Goal: Navigation & Orientation: Find specific page/section

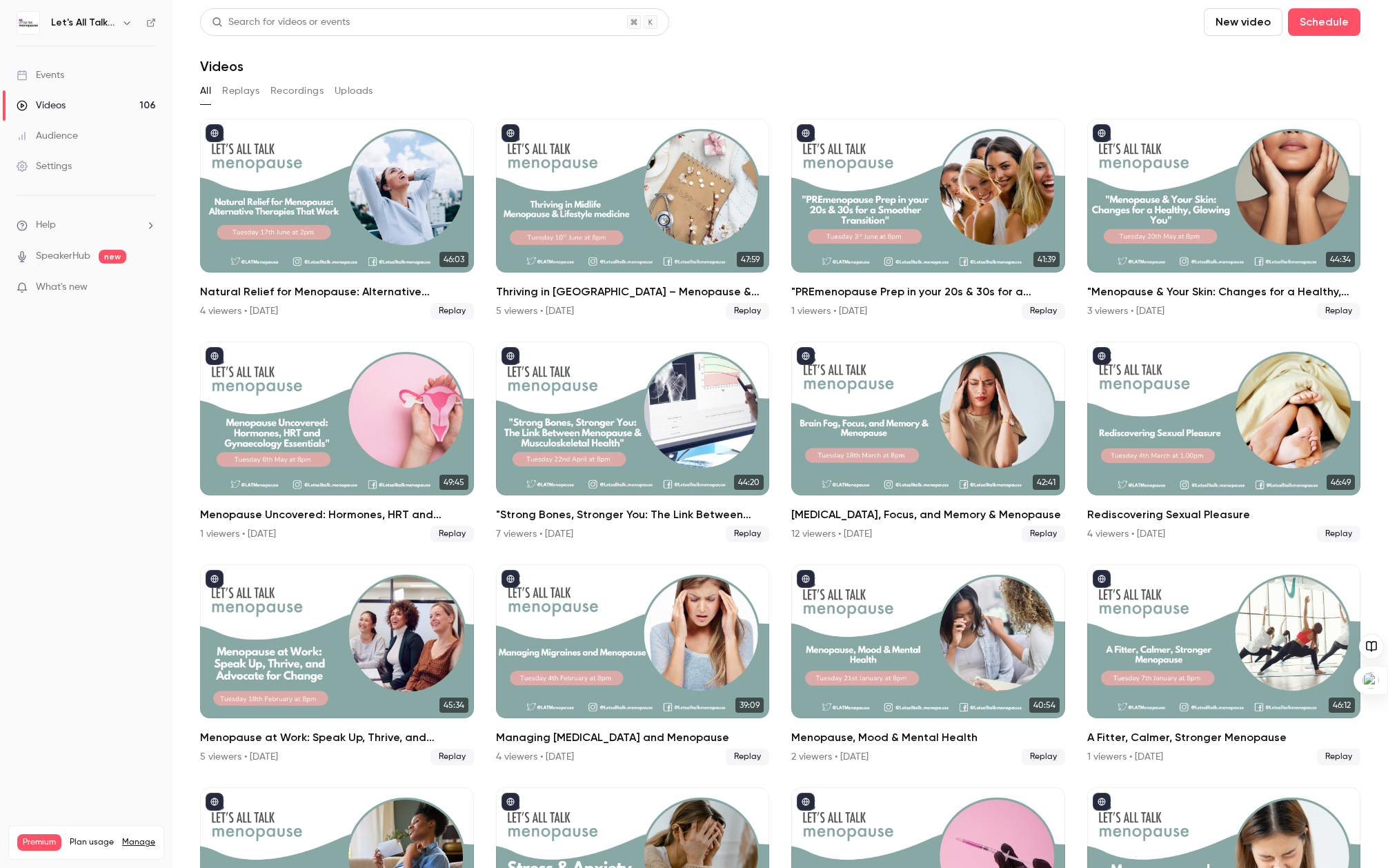
scroll to position [53, 0]
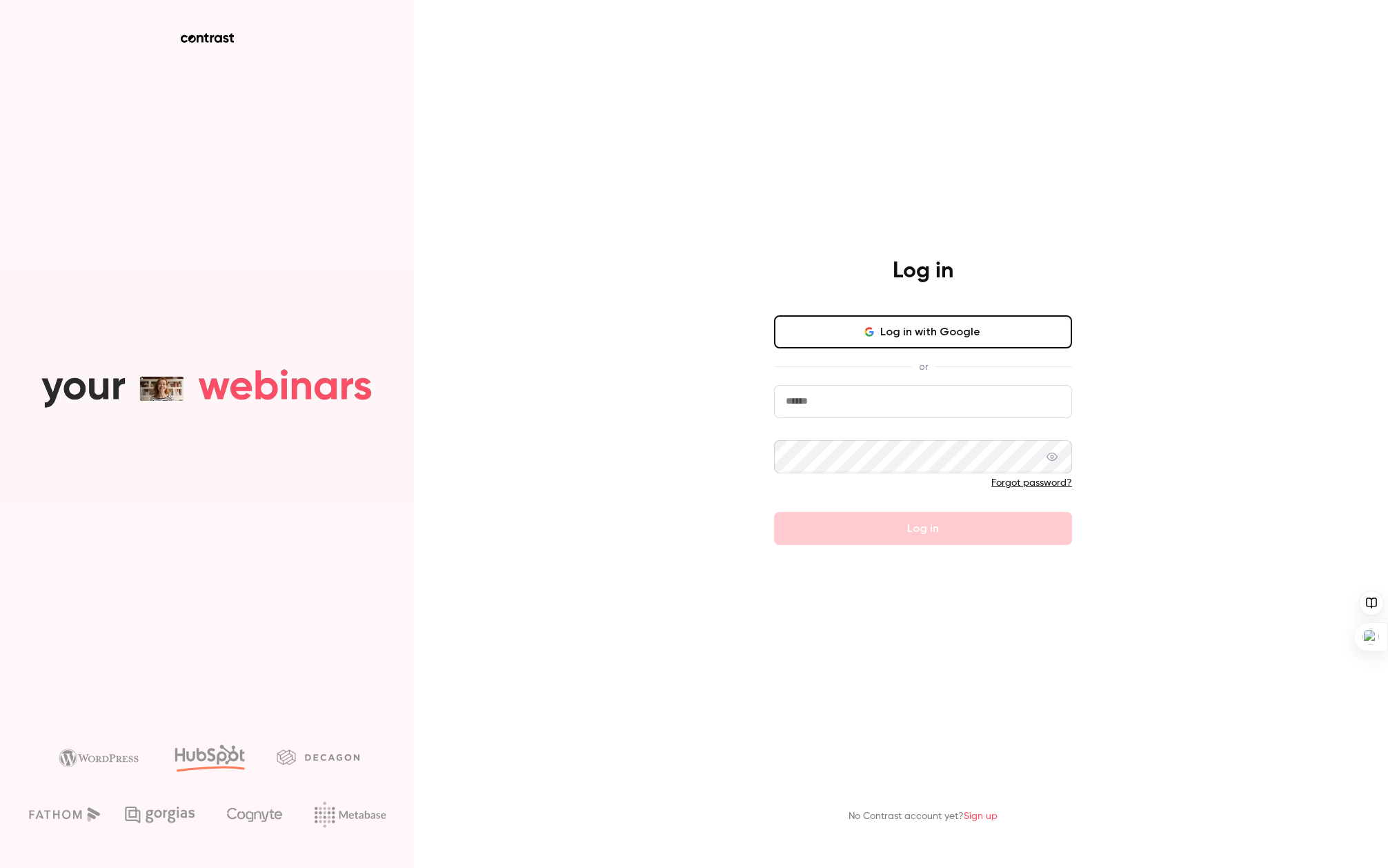
click at [808, 396] on input "email" at bounding box center [924, 401] width 298 height 33
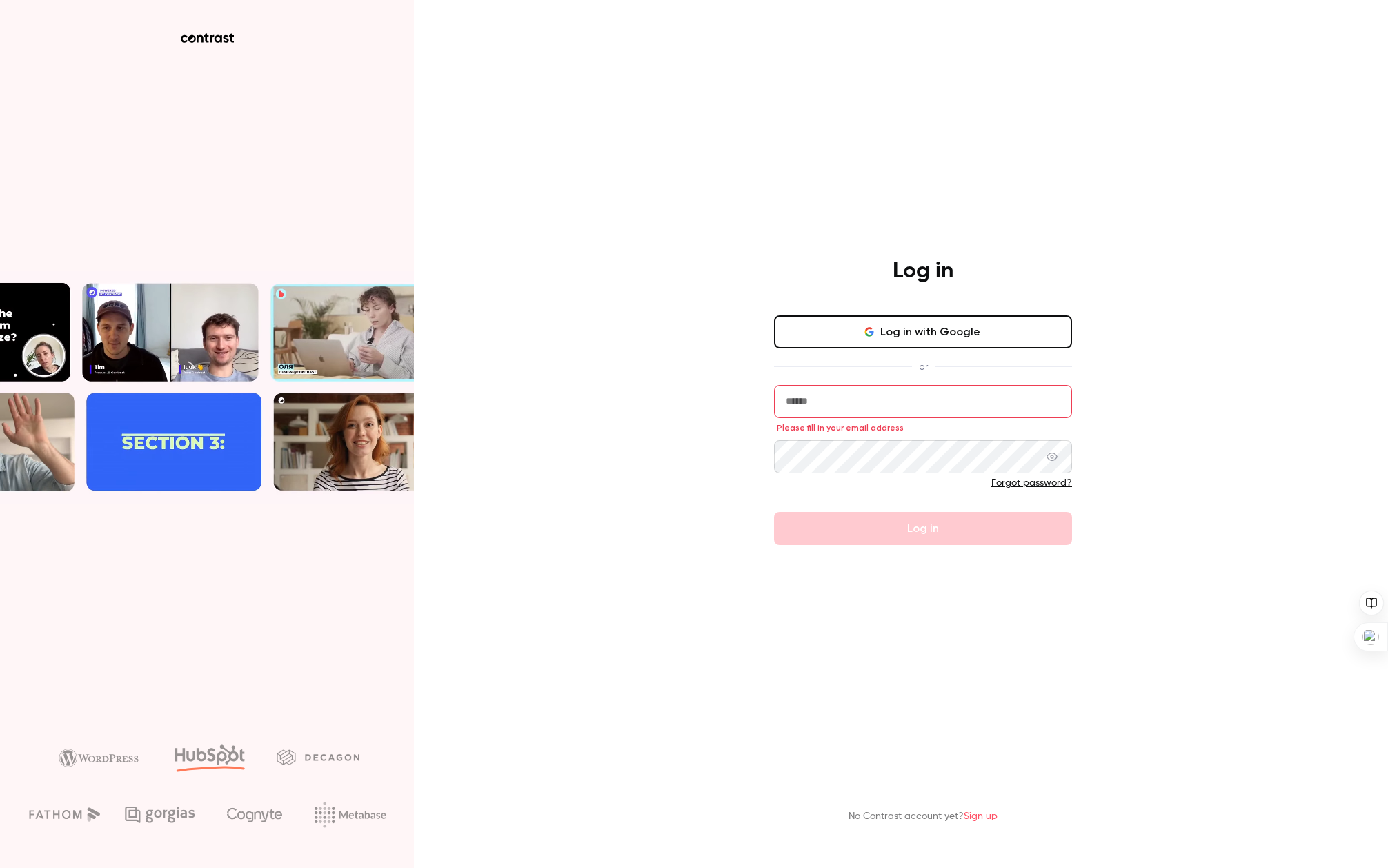
type input "**********"
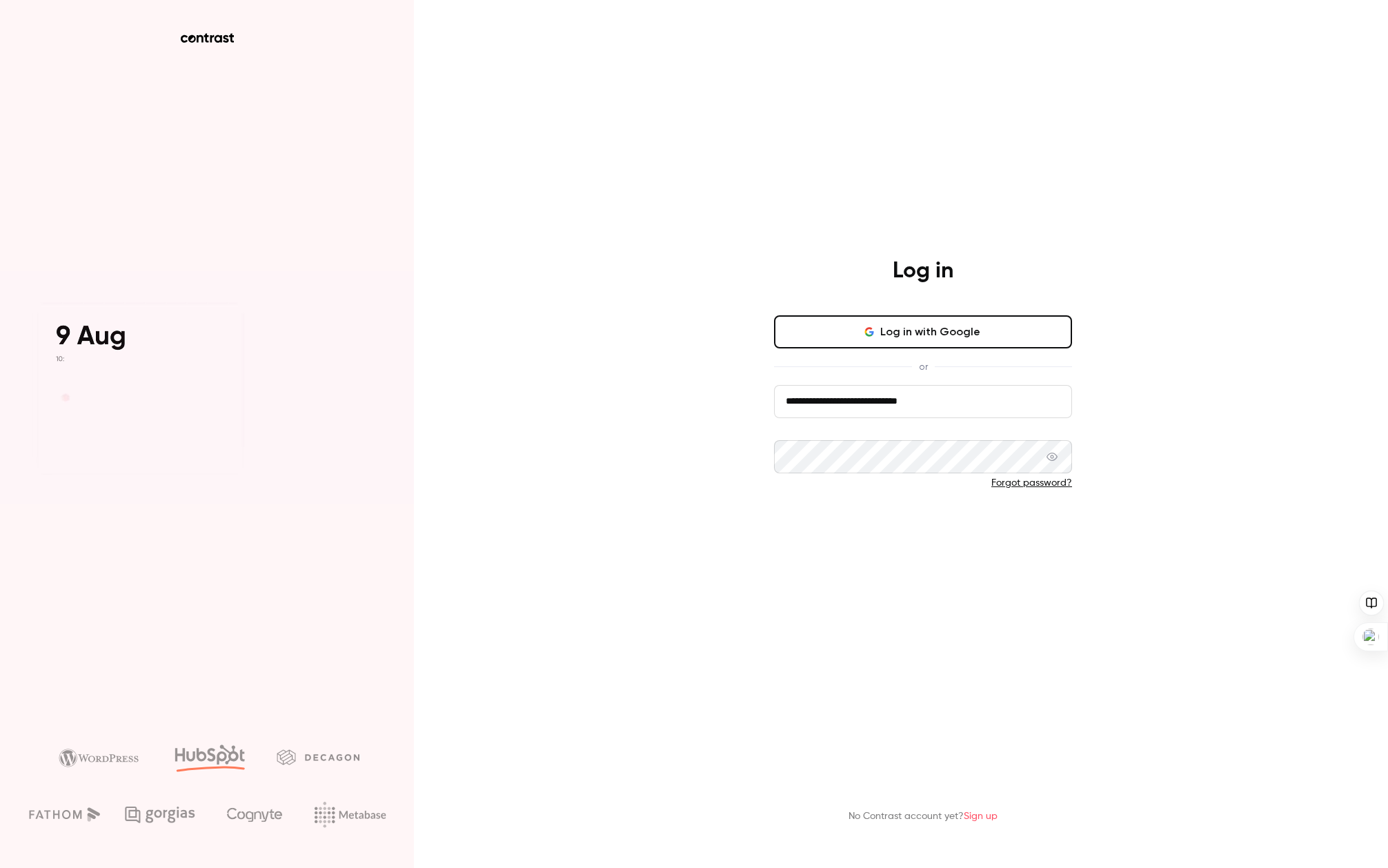
click at [914, 526] on button "Log in" at bounding box center [924, 528] width 298 height 33
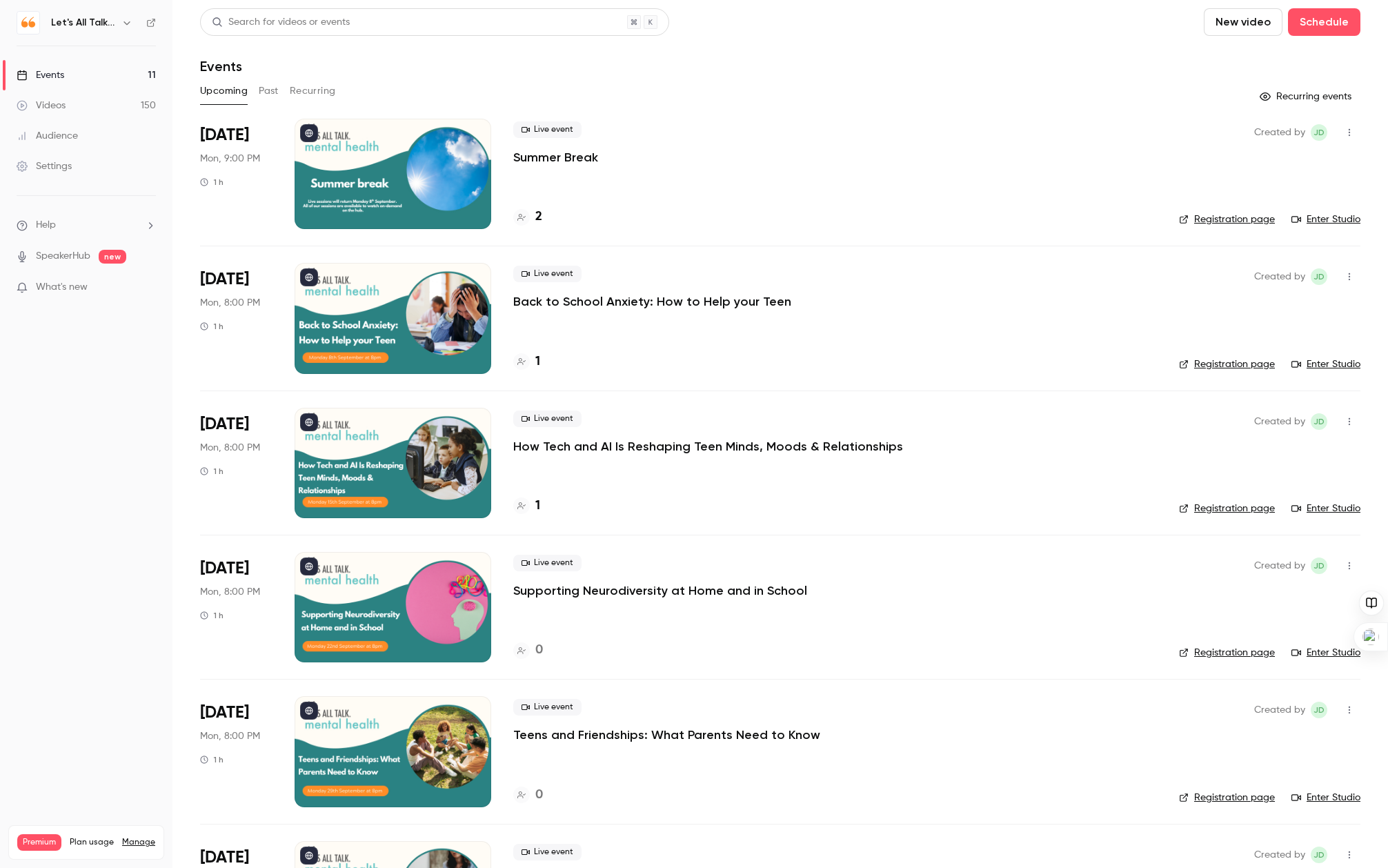
click at [121, 23] on icon "button" at bounding box center [126, 22] width 11 height 11
click at [107, 135] on li "Switch channel 40" at bounding box center [141, 126] width 259 height 37
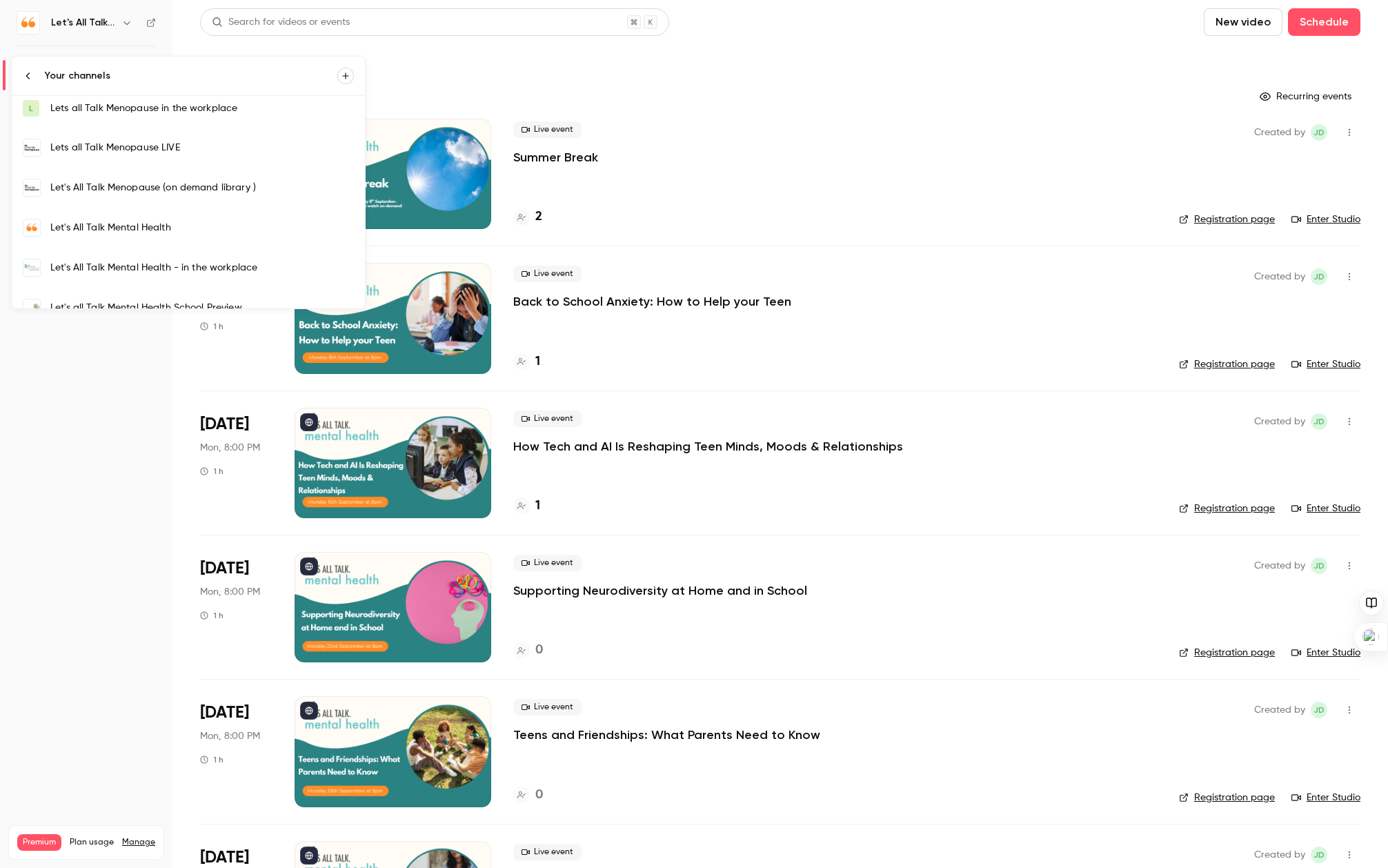
scroll to position [479, 0]
click at [90, 144] on div "Lets all Talk Menopause LIVE" at bounding box center [202, 146] width 303 height 14
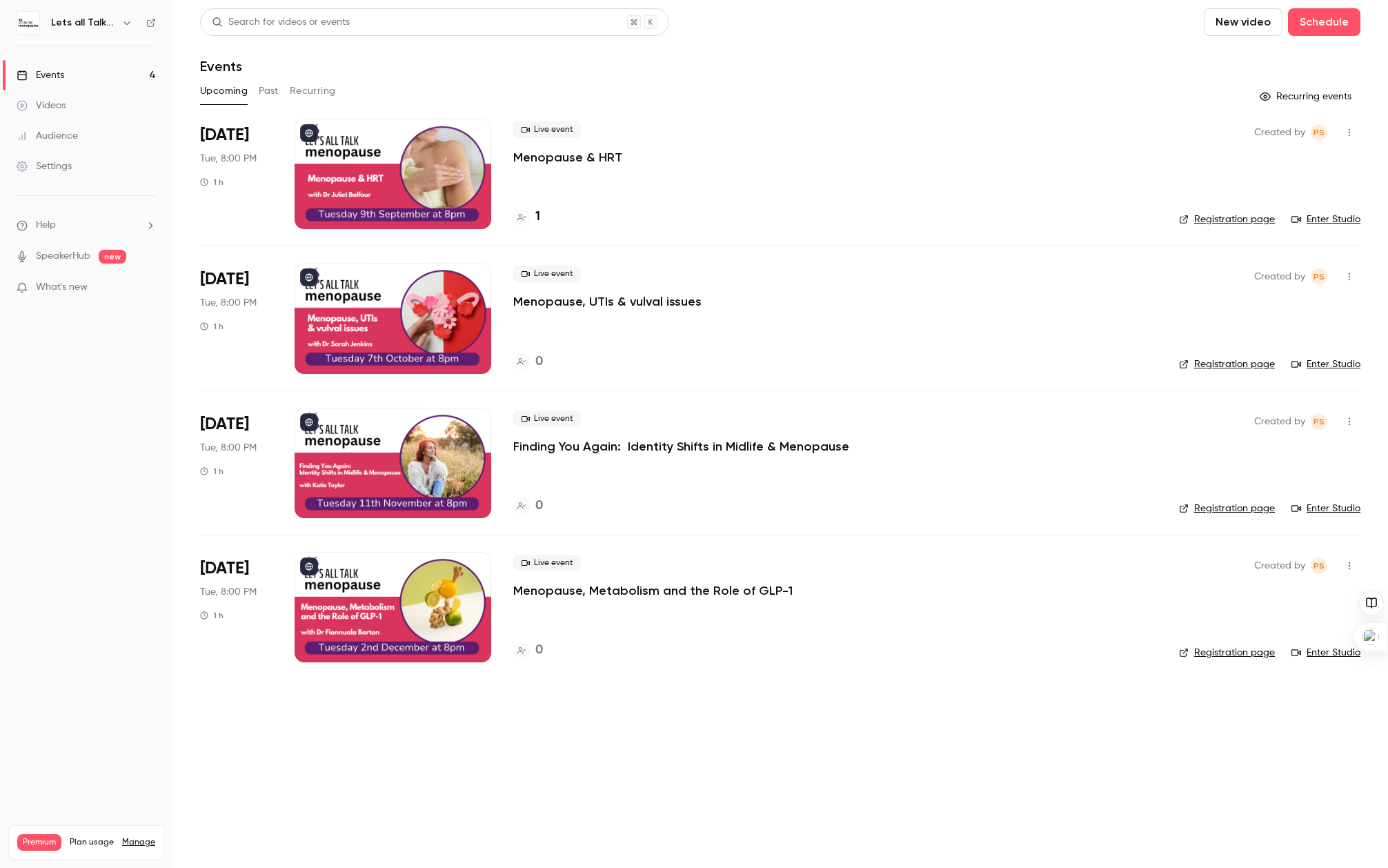
click at [154, 22] on icon at bounding box center [151, 23] width 10 height 10
